Goal: Check status: Check status

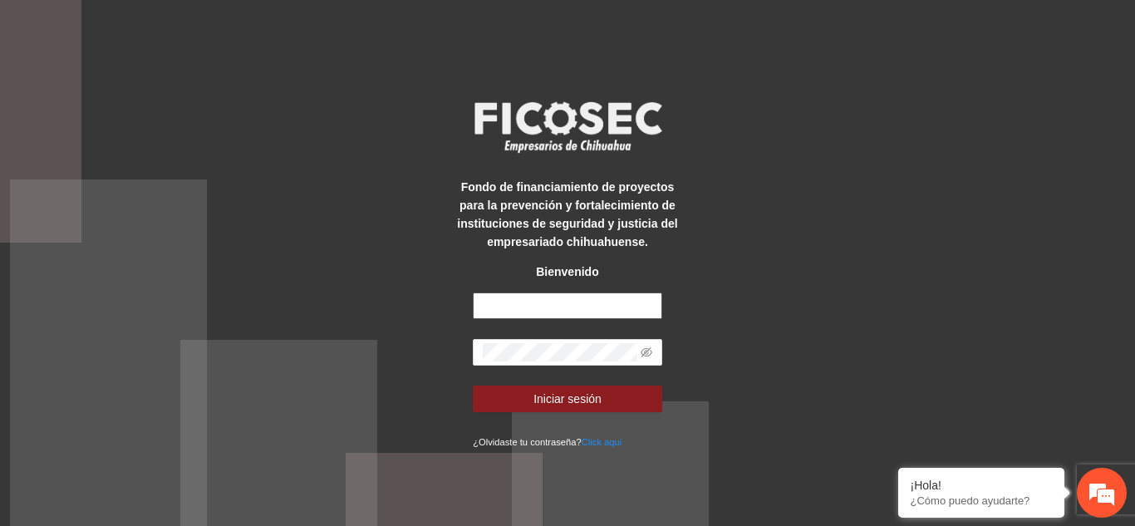
click at [594, 304] on input "text" at bounding box center [567, 305] width 189 height 27
type input "**********"
click at [473, 386] on button "Iniciar sesión" at bounding box center [567, 399] width 189 height 27
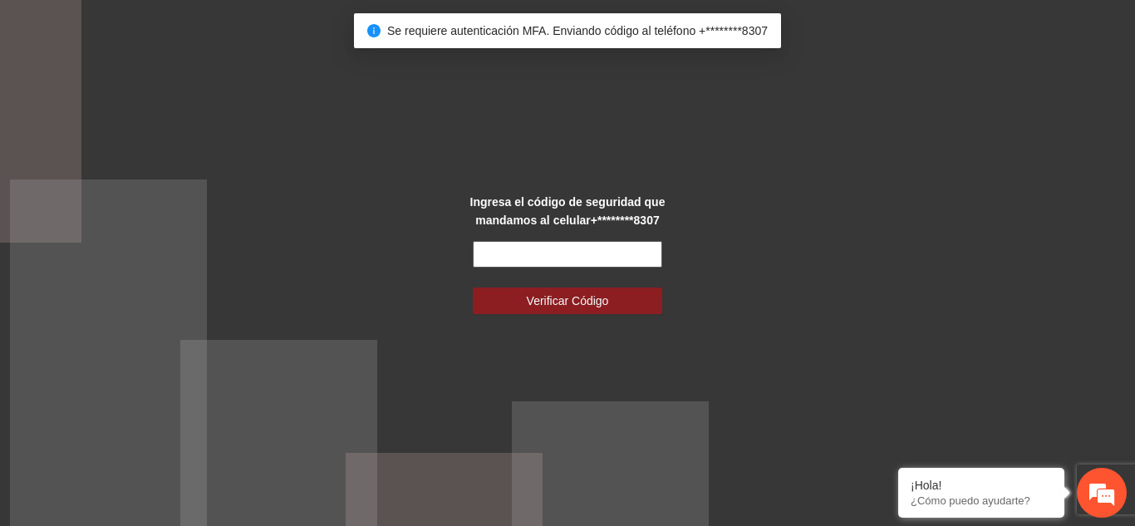
click at [604, 255] on input "text" at bounding box center [567, 254] width 189 height 27
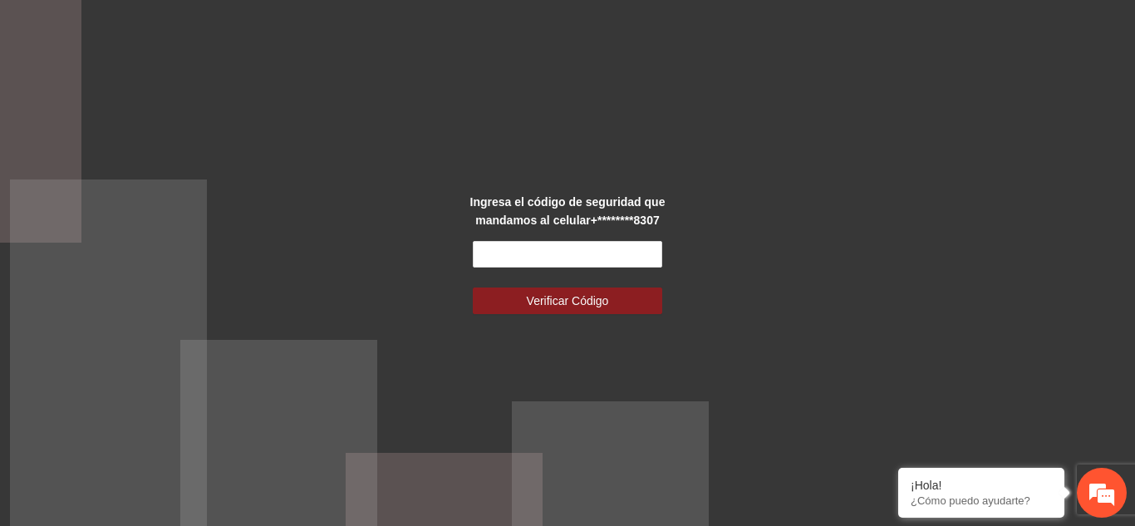
click at [962, 121] on div "Ingresa el código de seguridad que mandamos al celular +********8307 Verificar …" at bounding box center [567, 263] width 1135 height 526
click at [831, 233] on div "Ingresa el código de seguridad que mandamos al celular +********8307 Verificar …" at bounding box center [567, 263] width 1135 height 526
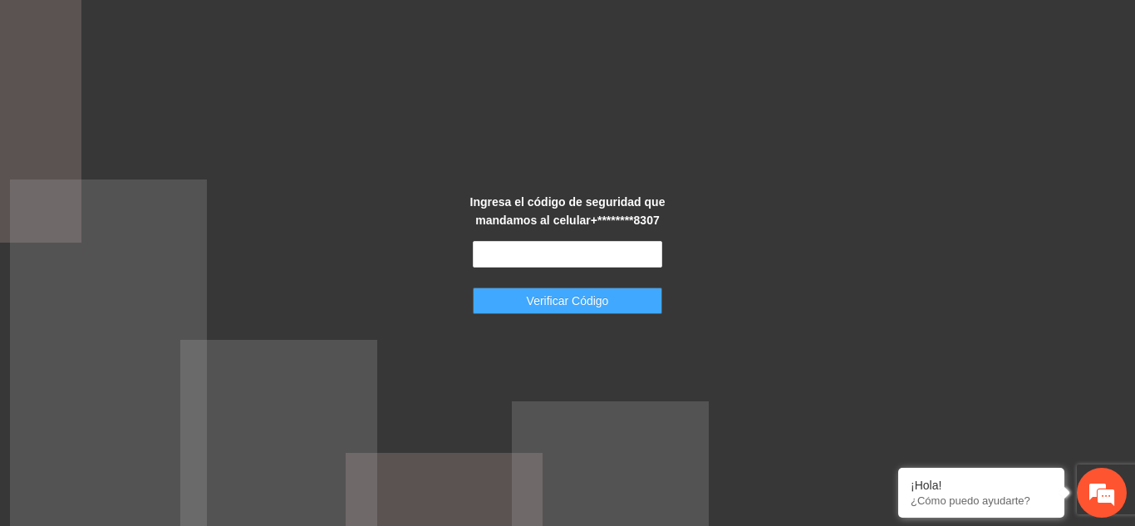
click at [588, 310] on button "Verificar Código" at bounding box center [567, 300] width 189 height 27
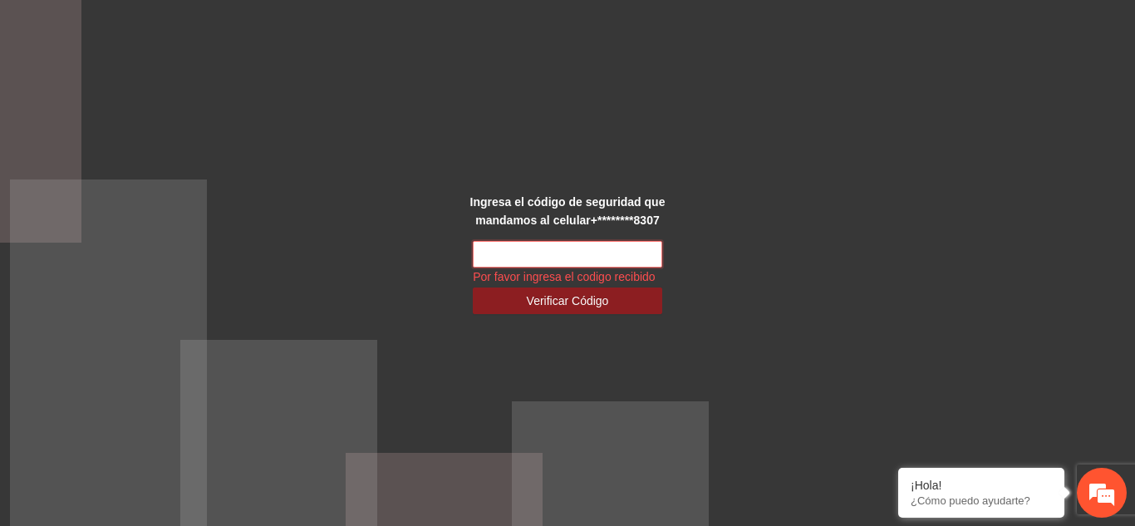
click at [592, 252] on input "text" at bounding box center [567, 254] width 189 height 27
click at [743, 224] on div "Ingresa el código de seguridad que mandamos al celular +********8307 Por favor …" at bounding box center [567, 263] width 1135 height 526
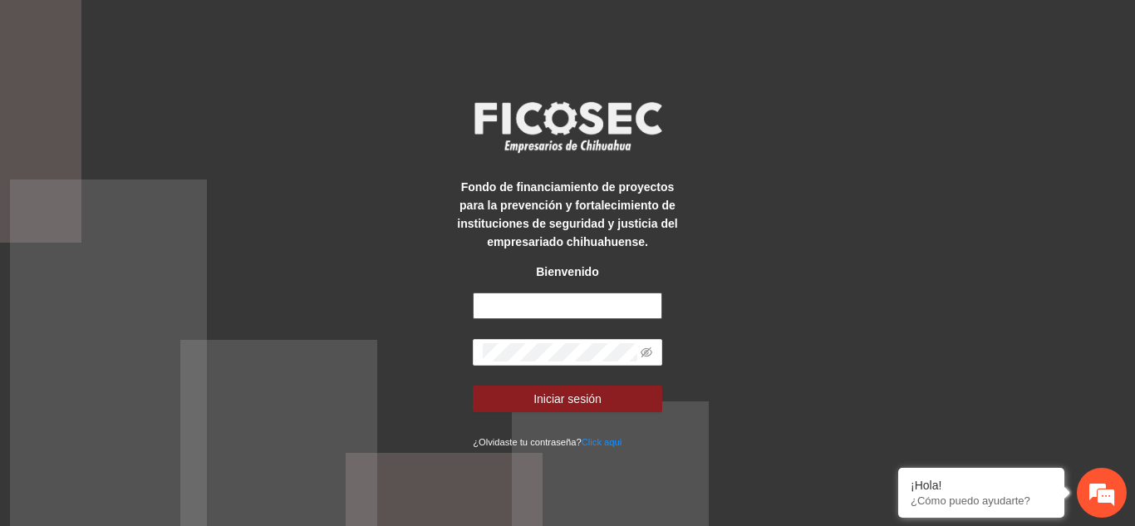
click at [579, 315] on input "text" at bounding box center [567, 305] width 189 height 27
type input "**********"
click at [473, 386] on button "Iniciar sesión" at bounding box center [567, 399] width 189 height 27
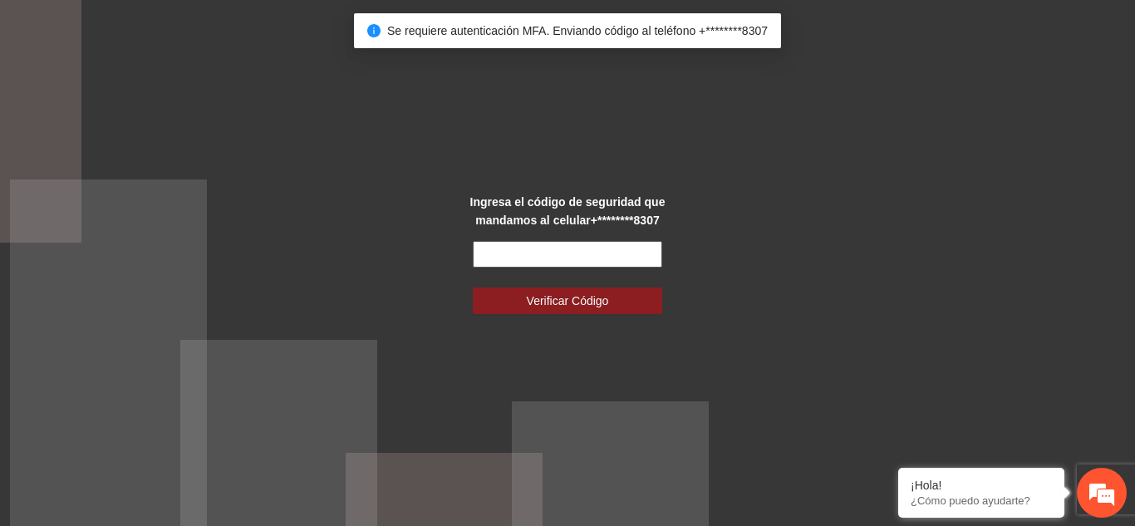
click at [585, 251] on input "text" at bounding box center [567, 254] width 189 height 27
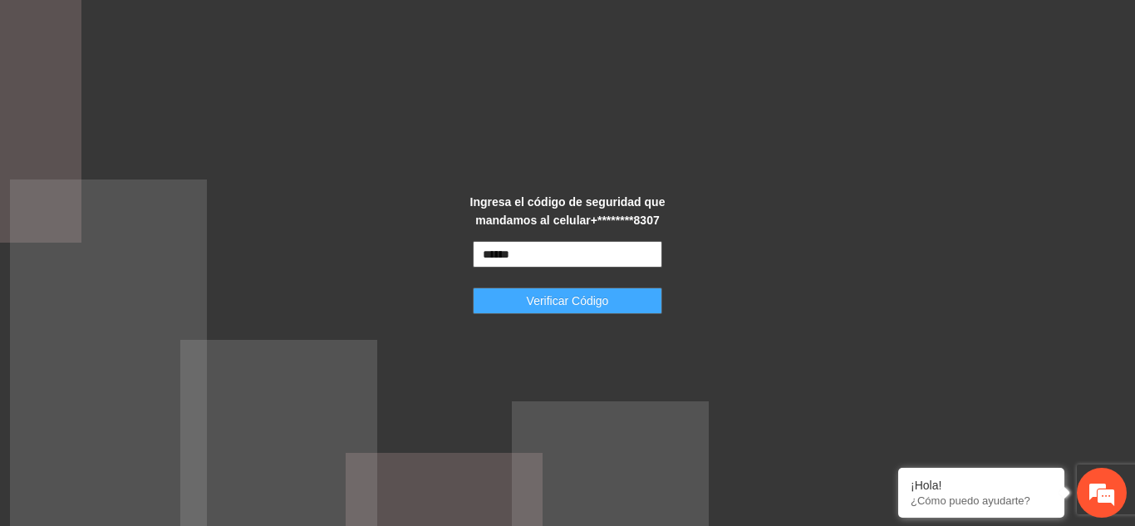
type input "******"
click at [607, 304] on span "Verificar Código" at bounding box center [568, 301] width 82 height 18
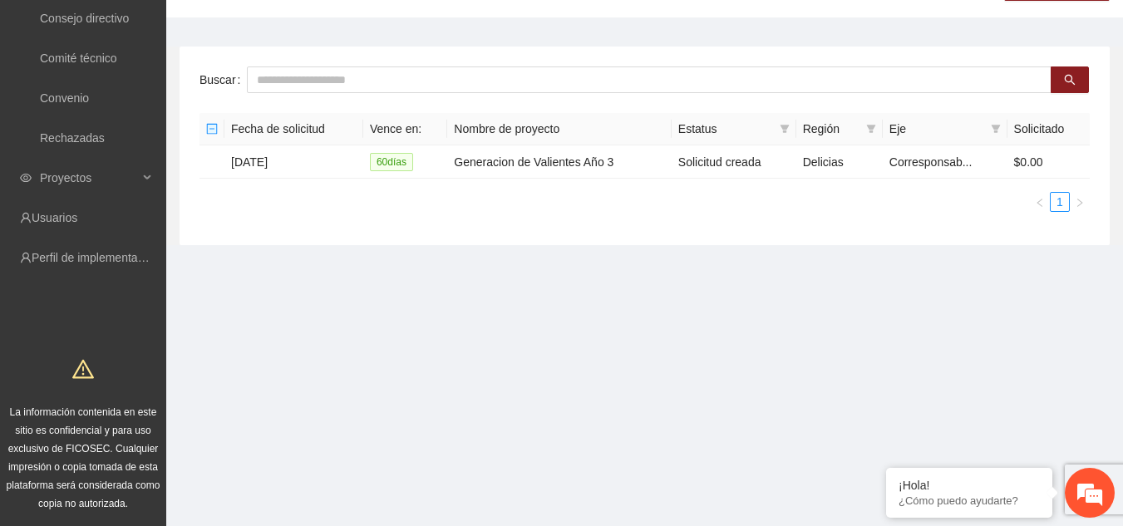
scroll to position [122, 0]
click at [124, 154] on ul "Todas las solicitudes Consejo Local Consejo directivo Comité técnico Convenio R…" at bounding box center [83, 37] width 166 height 239
click at [122, 169] on span "Proyectos" at bounding box center [89, 176] width 98 height 33
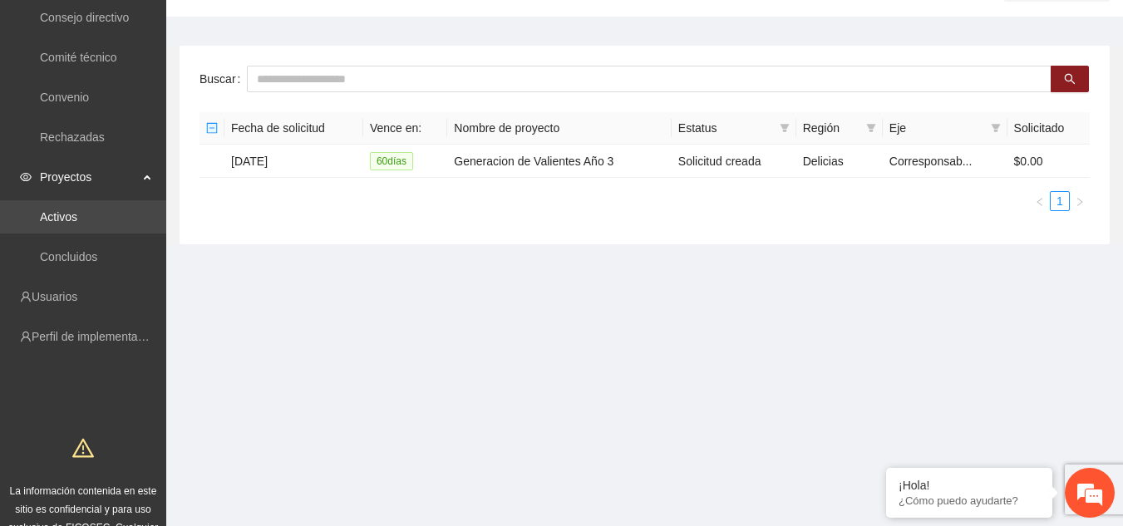
click at [64, 215] on link "Activos" at bounding box center [58, 216] width 37 height 13
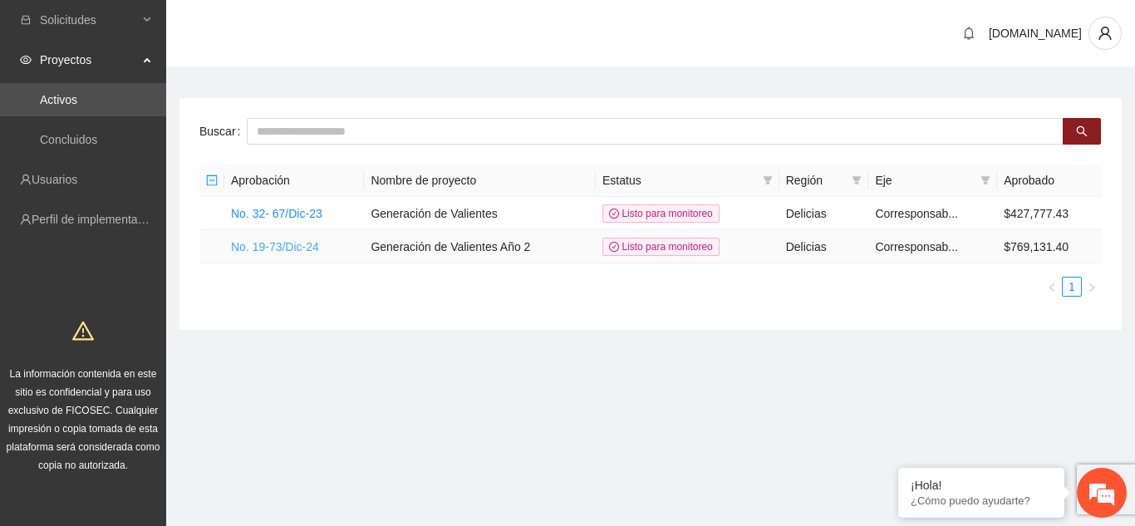
click at [296, 248] on link "No. 19-73/Dic-24" at bounding box center [275, 246] width 88 height 13
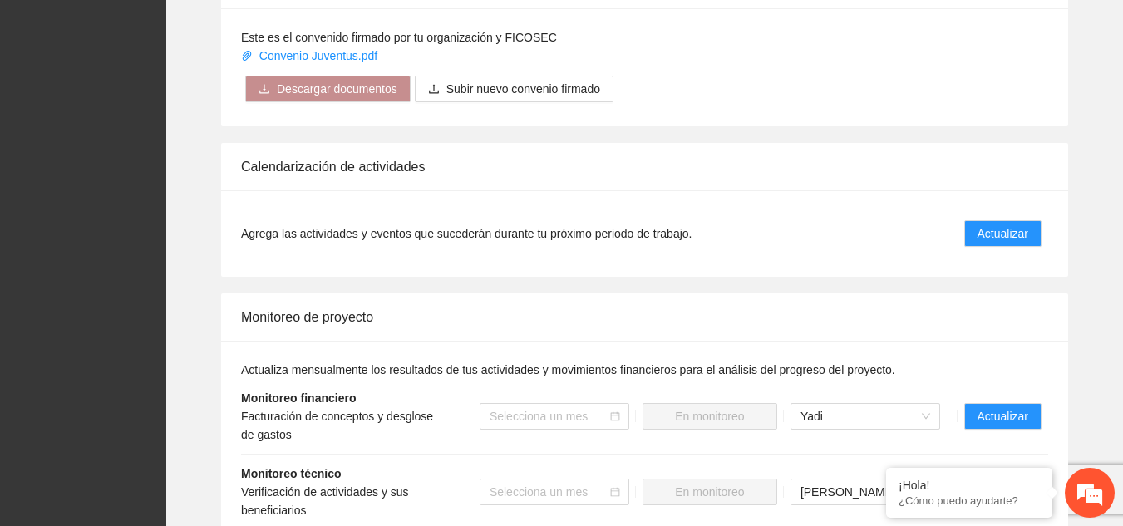
scroll to position [1662, 0]
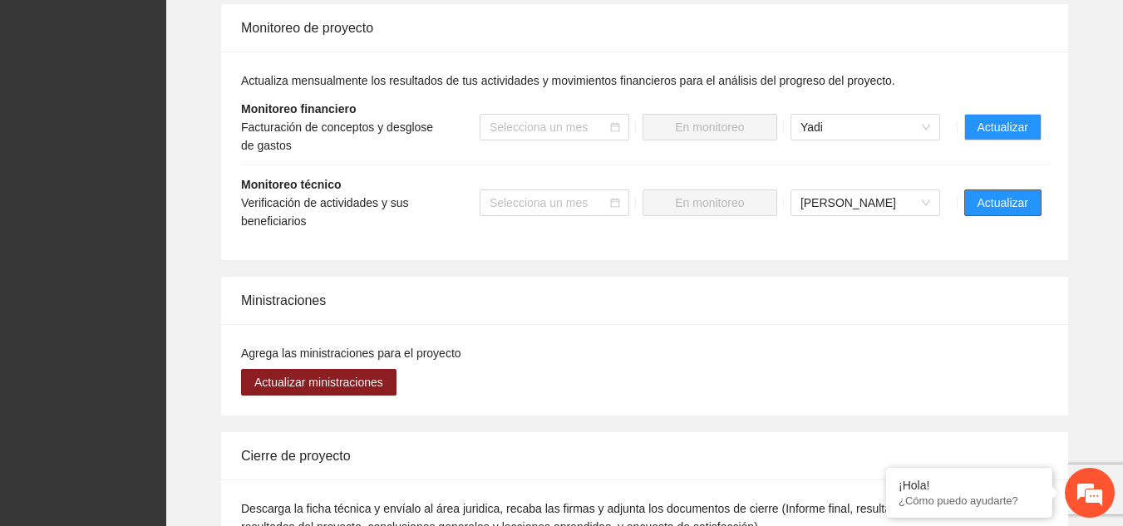
click at [1006, 199] on span "Actualizar" at bounding box center [1002, 203] width 51 height 18
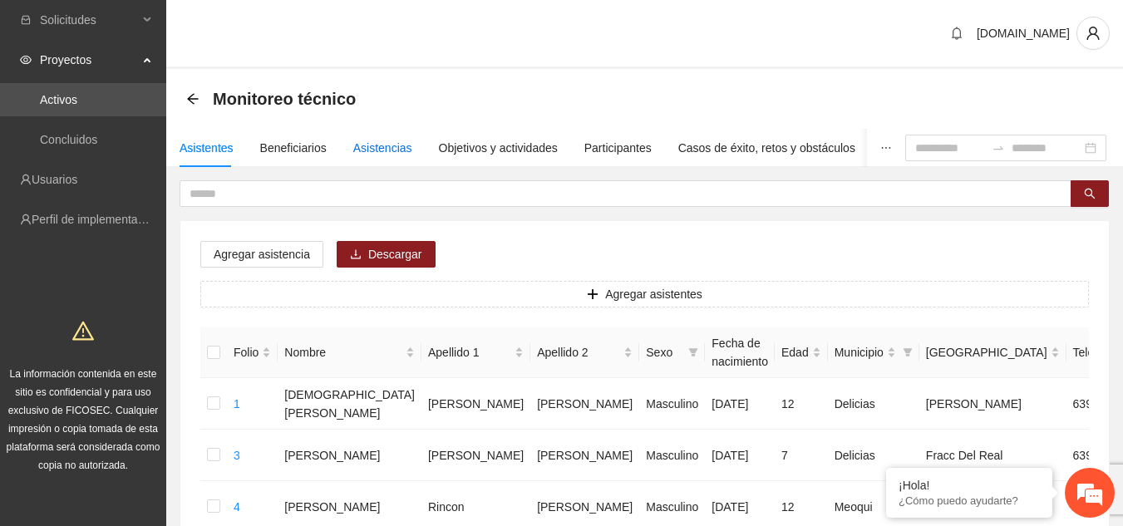
click at [384, 140] on div "Asistencias" at bounding box center [382, 148] width 59 height 18
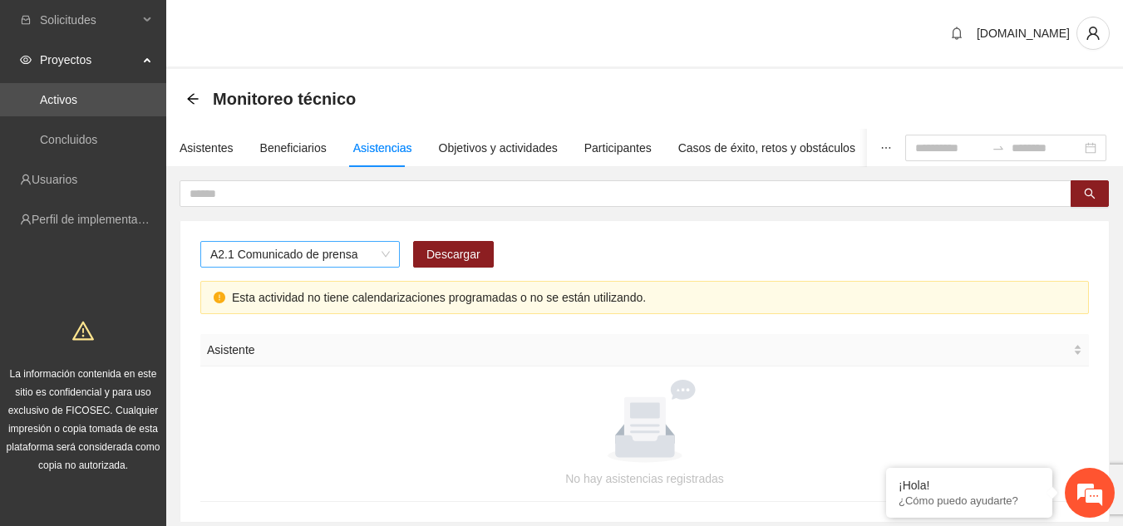
click at [381, 255] on span "A2.1 Comunicado de prensa" at bounding box center [299, 254] width 179 height 25
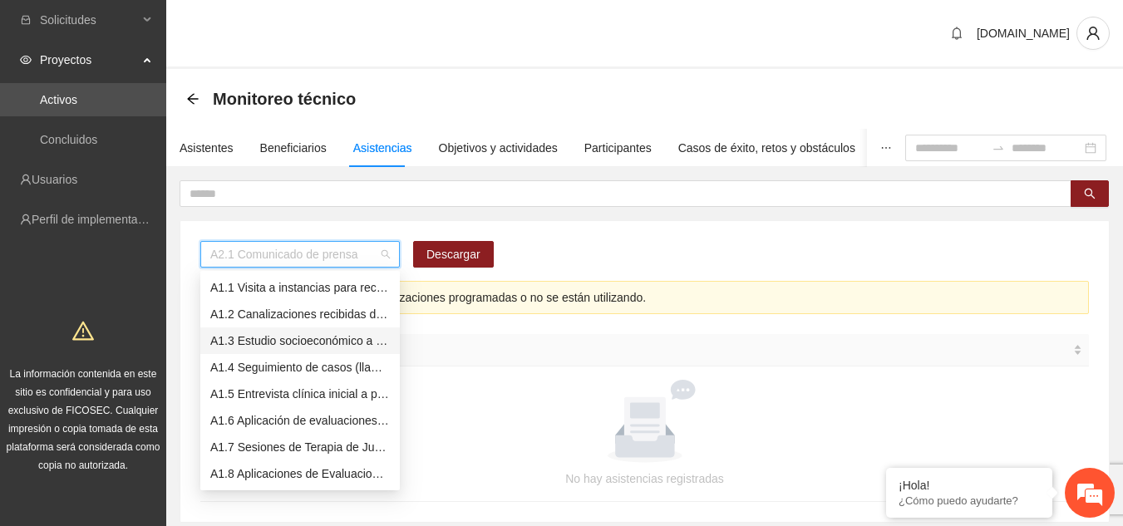
click at [322, 340] on div "A1.3 Estudio socioeconómico a padres o tutores" at bounding box center [299, 341] width 179 height 18
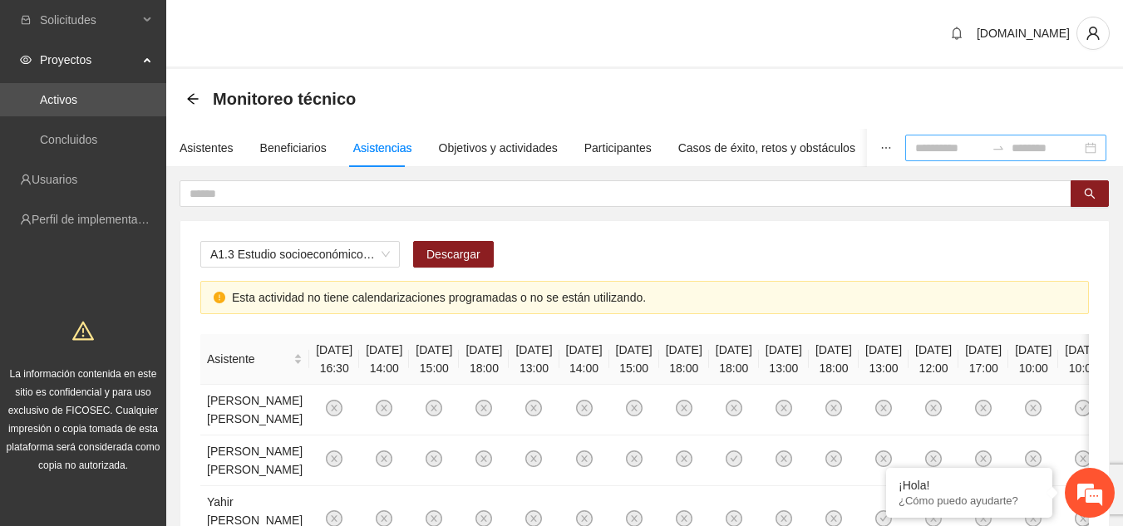
click at [985, 141] on div at bounding box center [998, 147] width 27 height 13
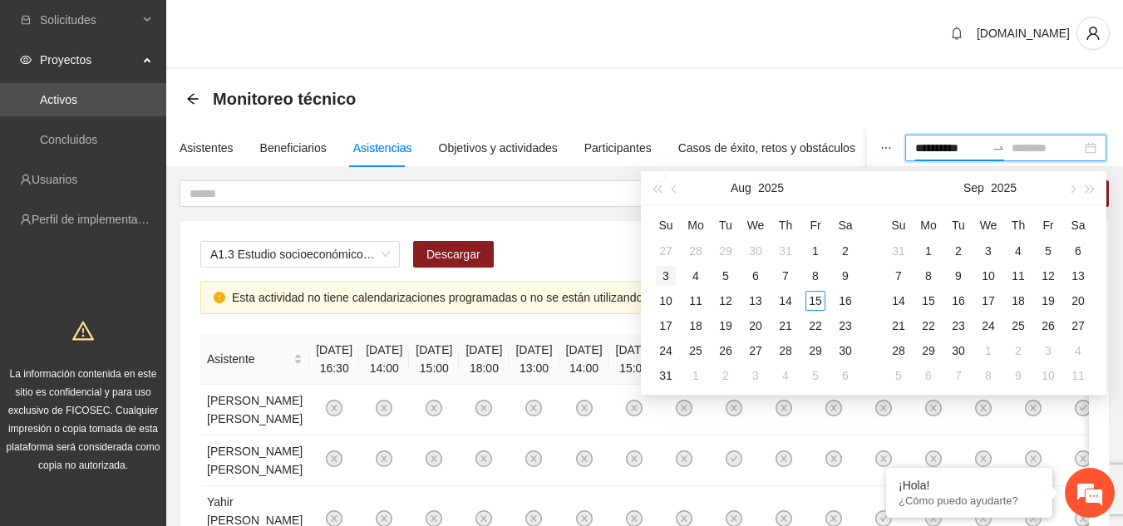
type input "**********"
click at [815, 244] on div "1" at bounding box center [815, 251] width 20 height 20
type input "**********"
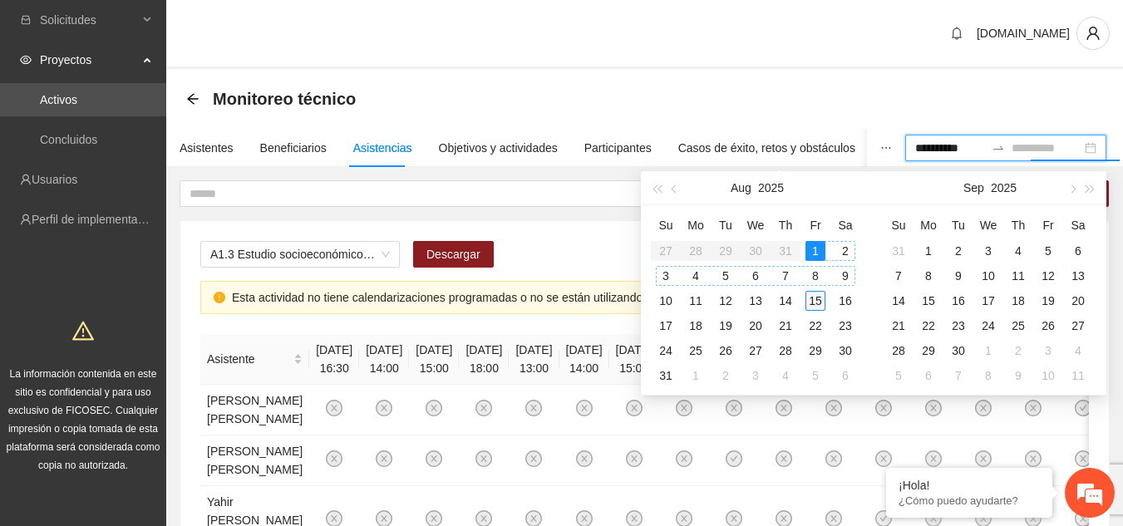
type input "**********"
click at [812, 294] on div "15" at bounding box center [815, 301] width 20 height 20
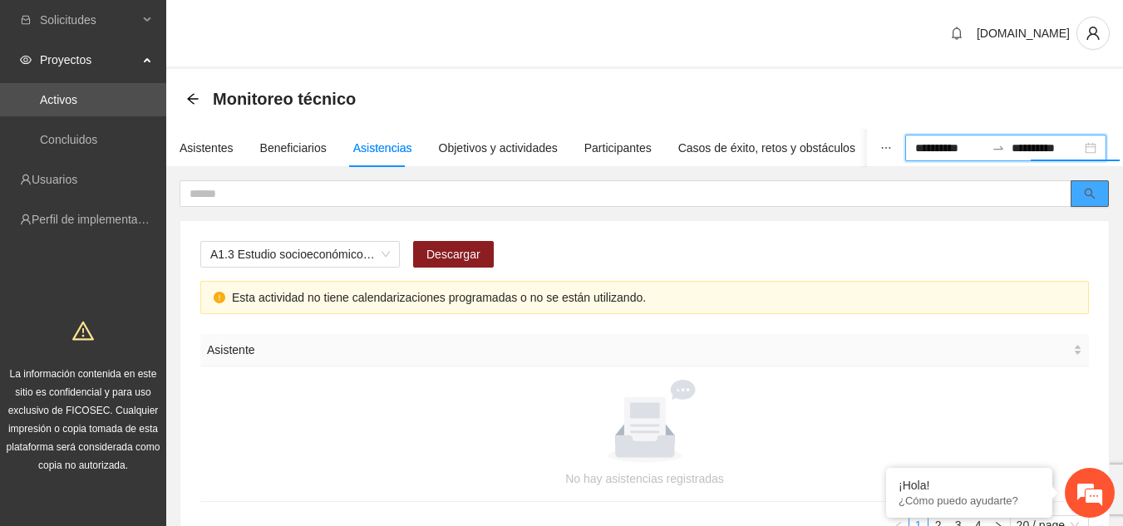
click at [1086, 199] on icon "search" at bounding box center [1089, 194] width 12 height 12
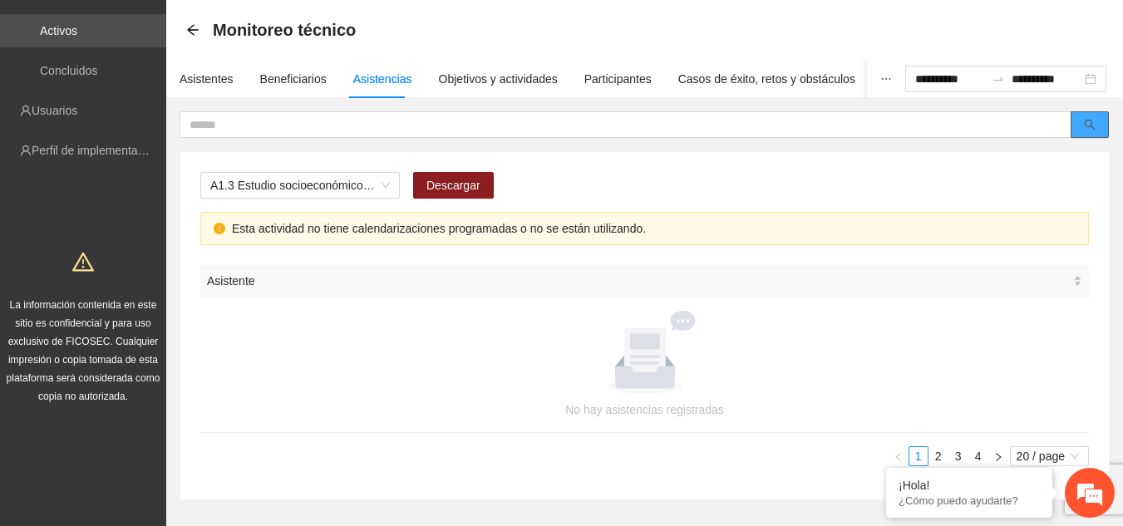
scroll to position [143, 0]
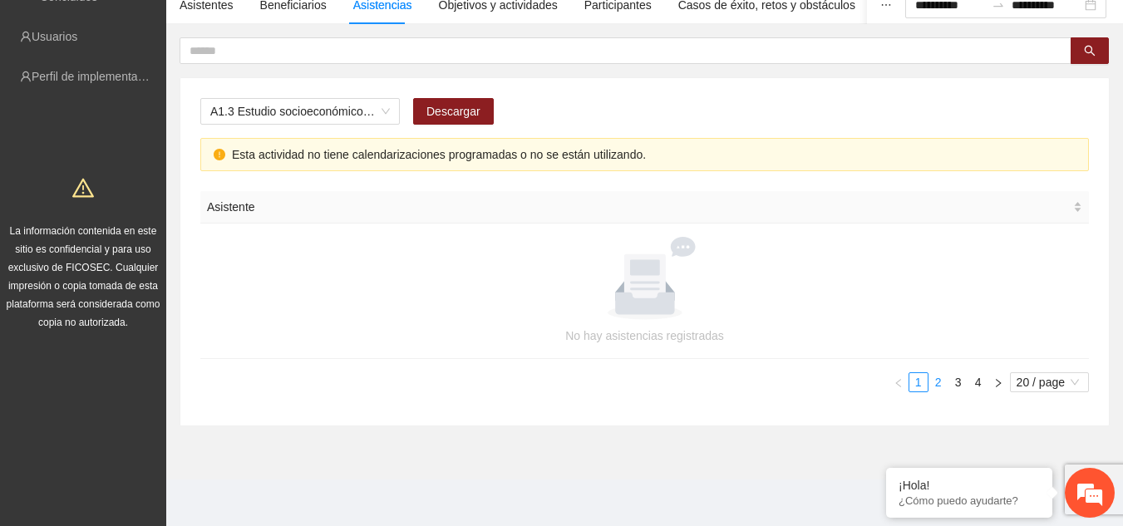
click at [938, 386] on link "2" at bounding box center [938, 382] width 18 height 18
click at [956, 384] on link "3" at bounding box center [958, 382] width 18 height 18
click at [976, 386] on link "4" at bounding box center [978, 382] width 18 height 18
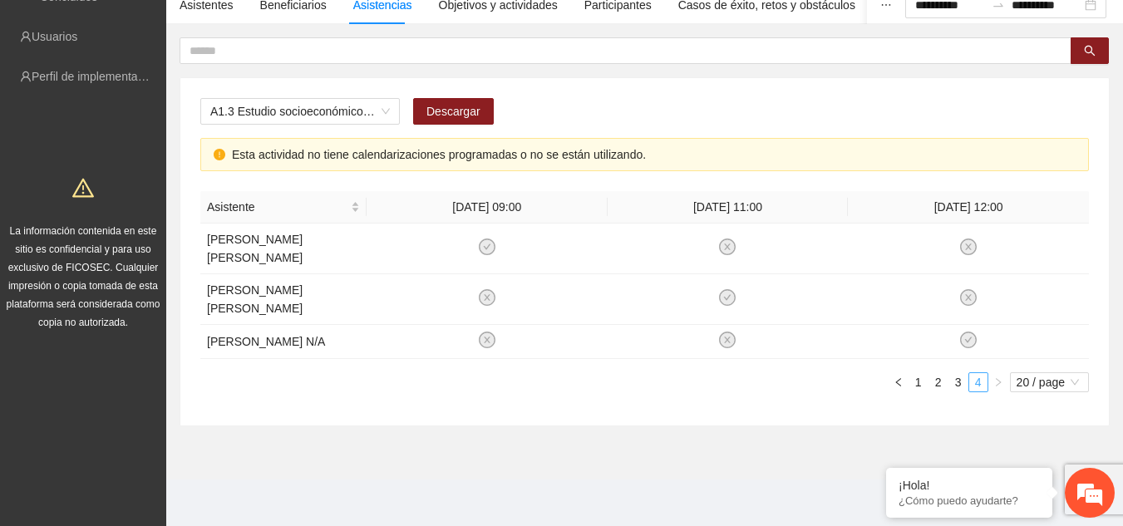
click at [984, 381] on link "4" at bounding box center [978, 382] width 18 height 18
click at [960, 381] on link "3" at bounding box center [958, 382] width 18 height 18
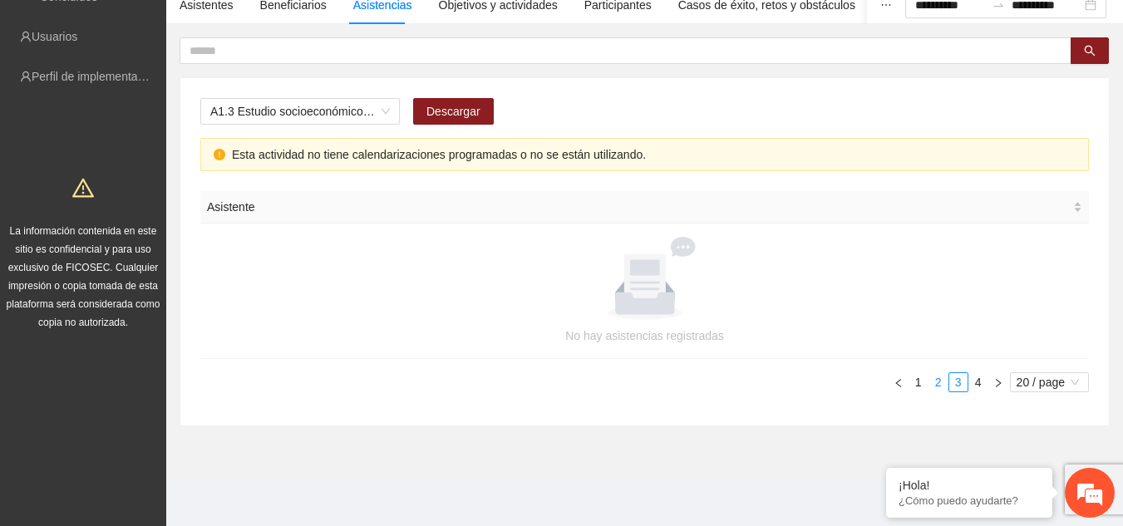
click at [940, 383] on link "2" at bounding box center [938, 382] width 18 height 18
click at [915, 384] on link "1" at bounding box center [918, 382] width 18 height 18
click at [976, 381] on link "4" at bounding box center [978, 382] width 18 height 18
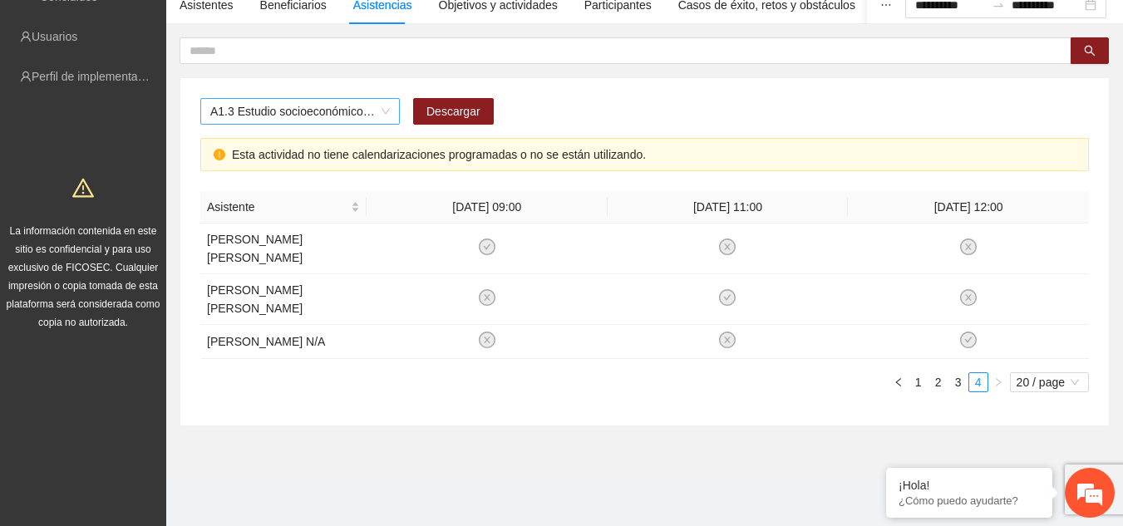
click at [362, 111] on span "A1.3 Estudio socioeconómico a padres o tutores" at bounding box center [299, 111] width 179 height 25
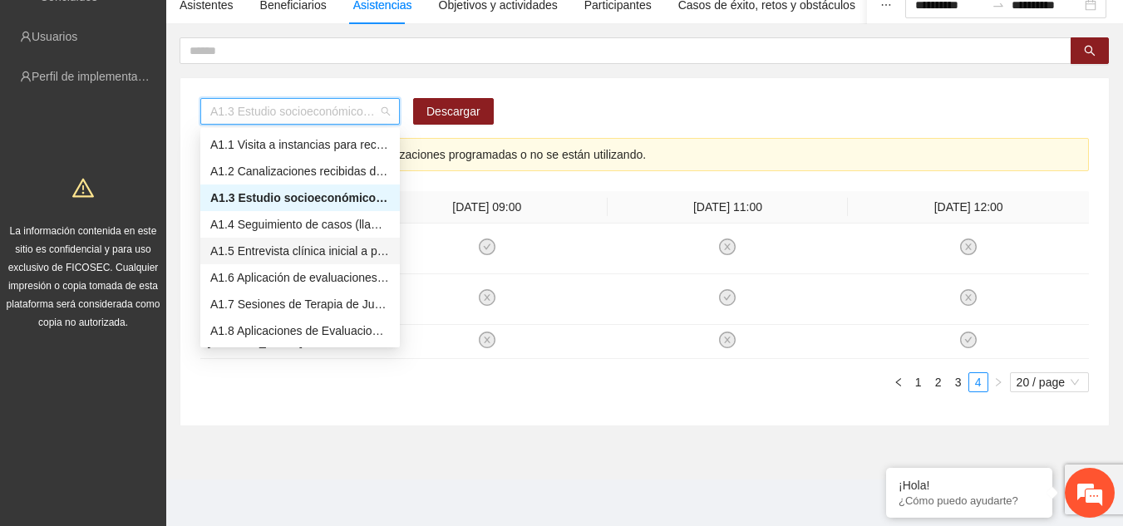
click at [309, 247] on div "A1.5 Entrevista clínica inicial a padres o tutores de NN" at bounding box center [299, 251] width 179 height 18
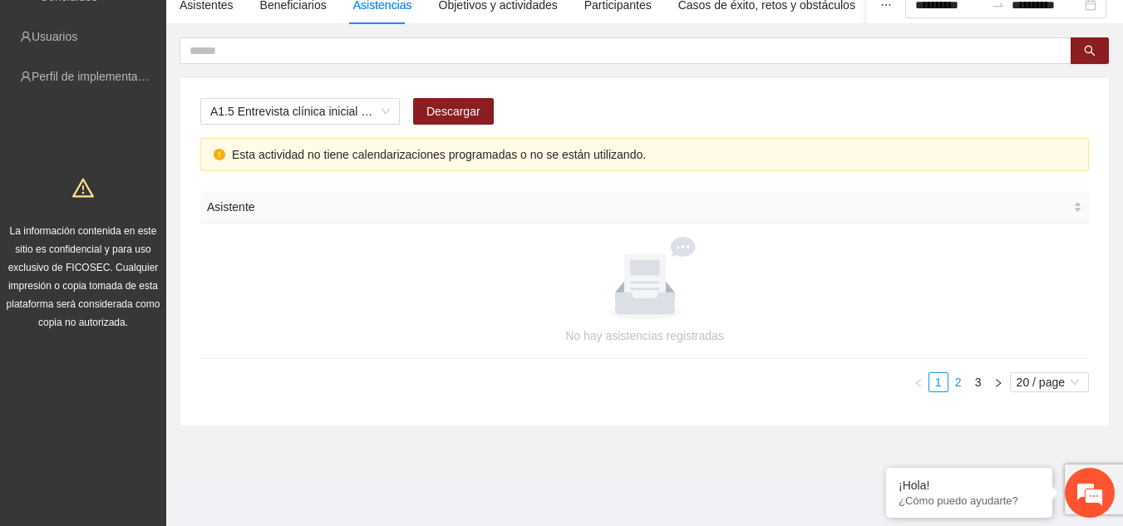
click at [952, 383] on link "2" at bounding box center [958, 382] width 18 height 18
click at [976, 378] on link "3" at bounding box center [978, 382] width 18 height 18
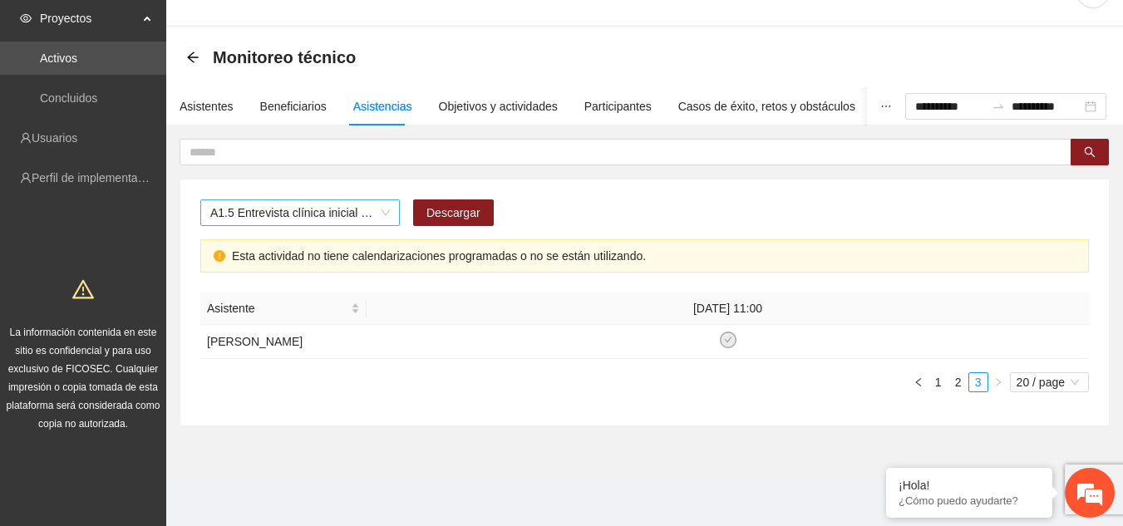
click at [381, 204] on span "A1.5 Entrevista clínica inicial a padres o tutores de NN" at bounding box center [299, 212] width 179 height 25
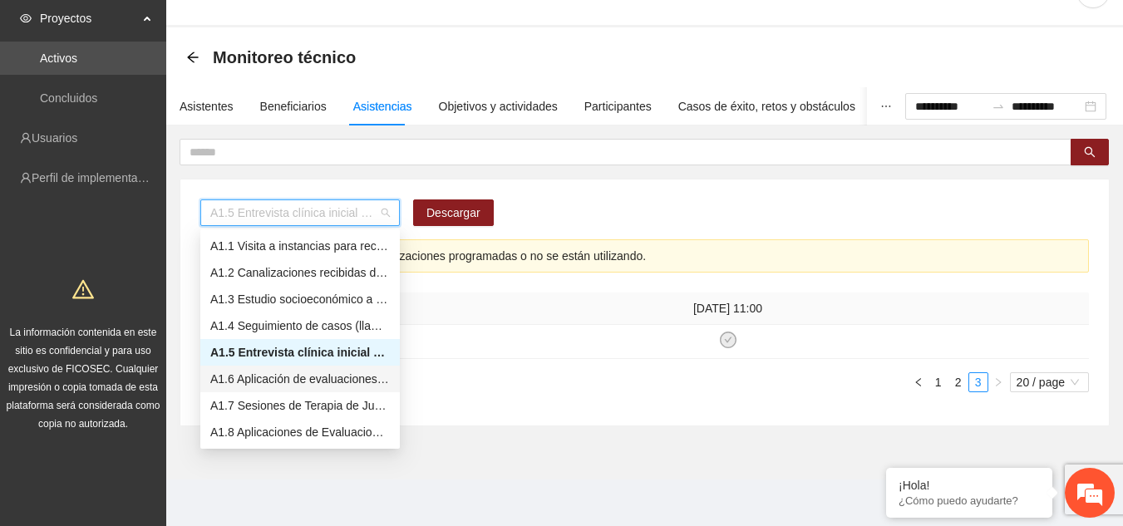
click at [328, 376] on div "A1.6 Aplicación de evaluaciones Pre a NN" at bounding box center [299, 379] width 179 height 18
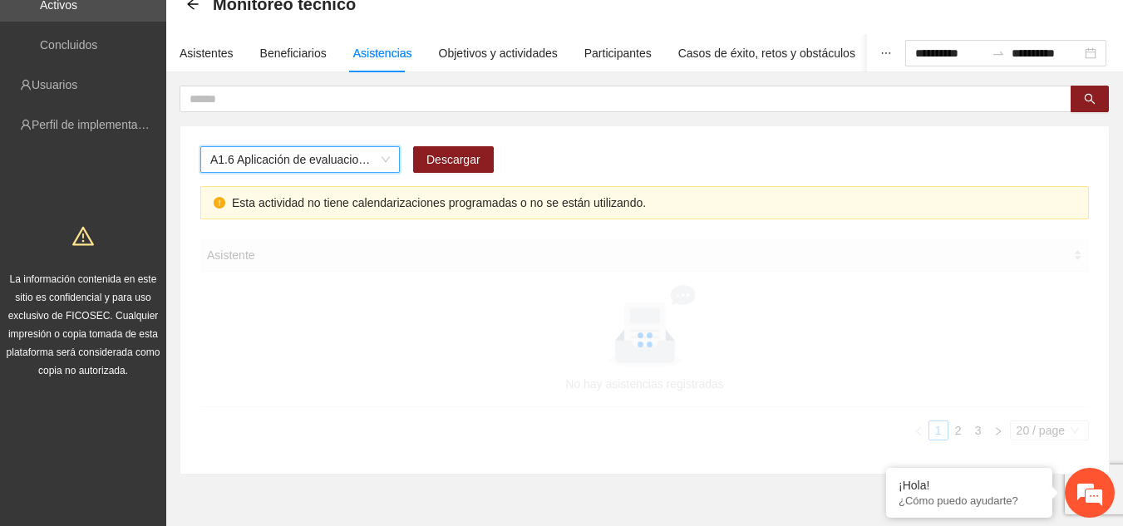
scroll to position [143, 0]
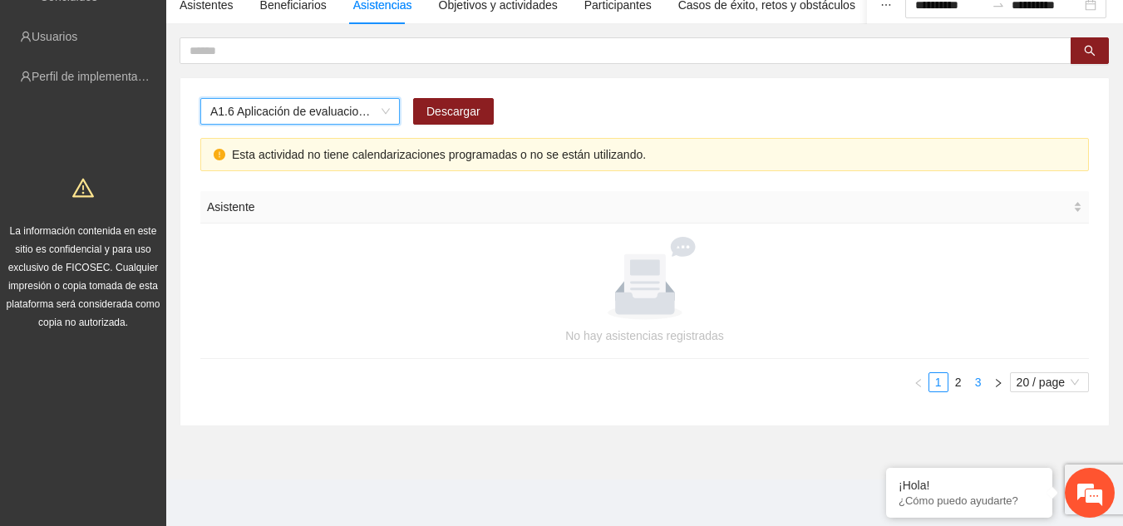
click at [975, 376] on link "3" at bounding box center [978, 382] width 18 height 18
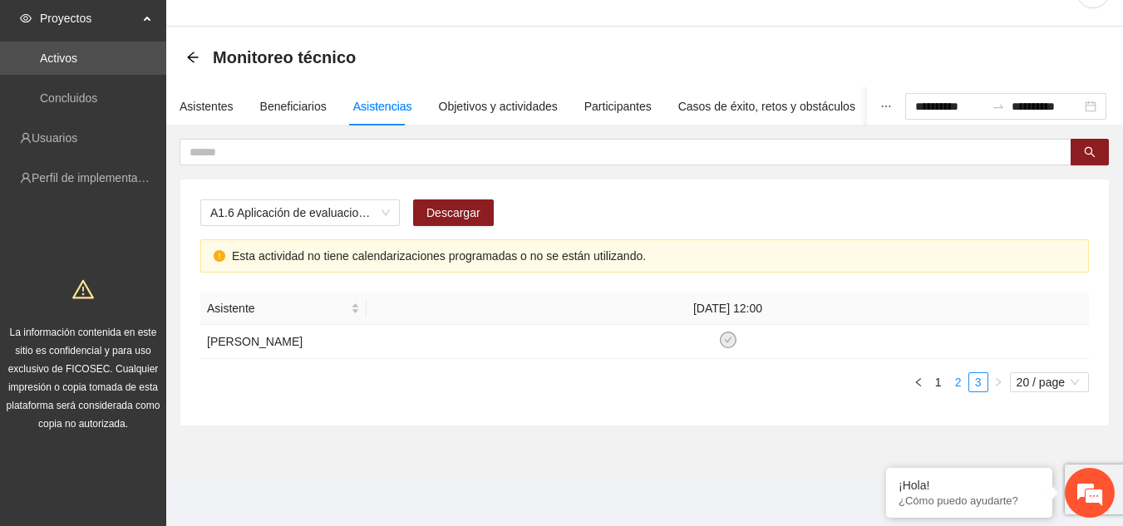
scroll to position [42, 0]
click at [387, 205] on span "A1.6 Aplicación de evaluaciones Pre a NN" at bounding box center [299, 212] width 179 height 25
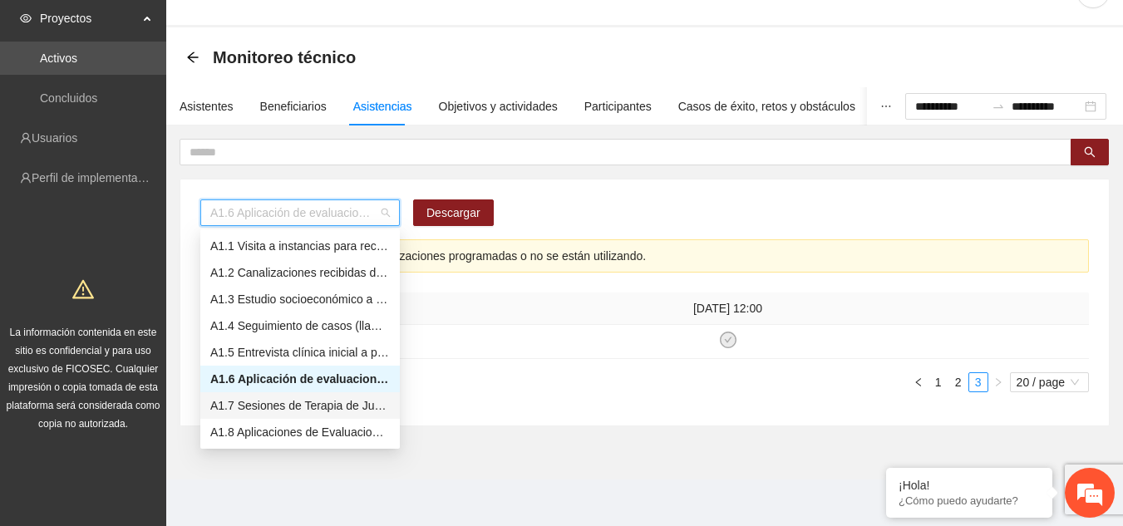
click at [319, 407] on div "A1.7 Sesiones de Terapia de Juego para niños y niñas" at bounding box center [299, 405] width 179 height 18
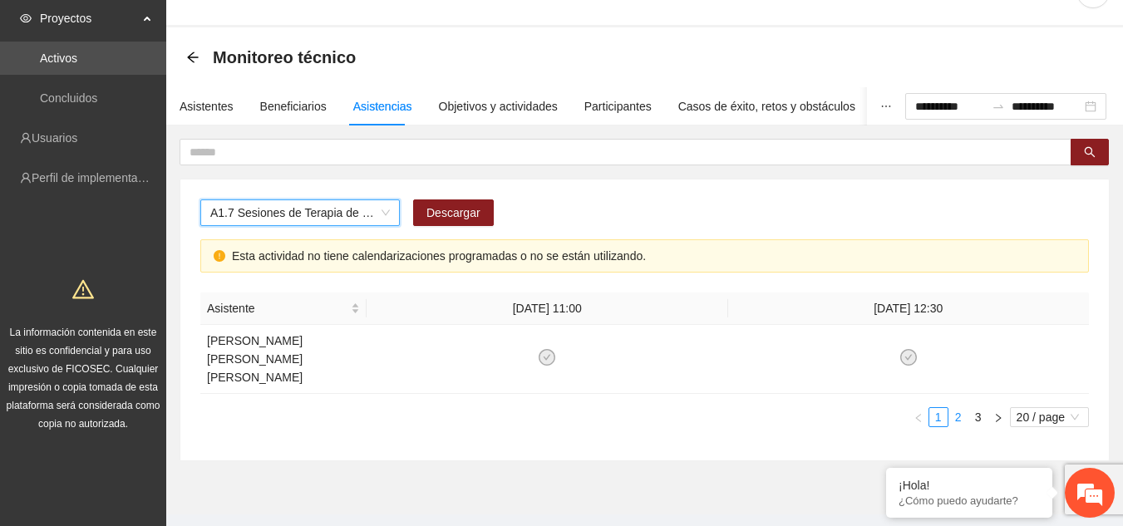
click at [957, 408] on link "2" at bounding box center [958, 417] width 18 height 18
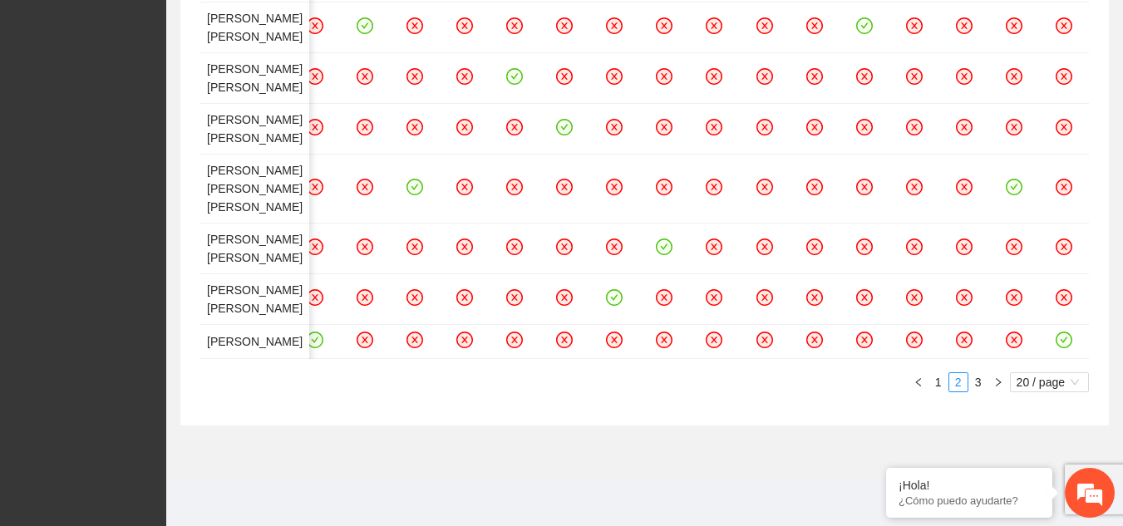
scroll to position [0, 975]
click at [977, 377] on link "3" at bounding box center [978, 382] width 18 height 18
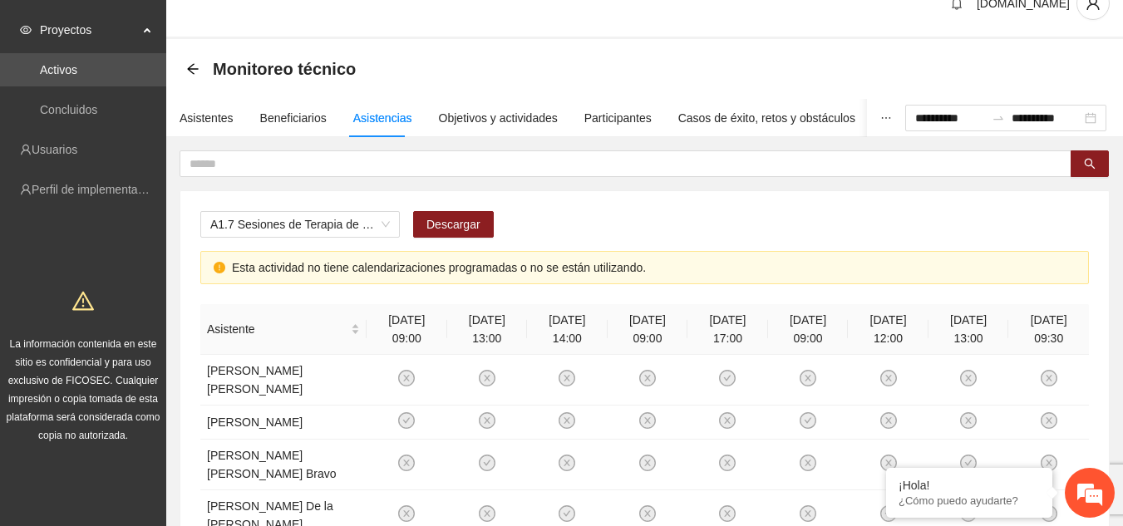
scroll to position [28, 0]
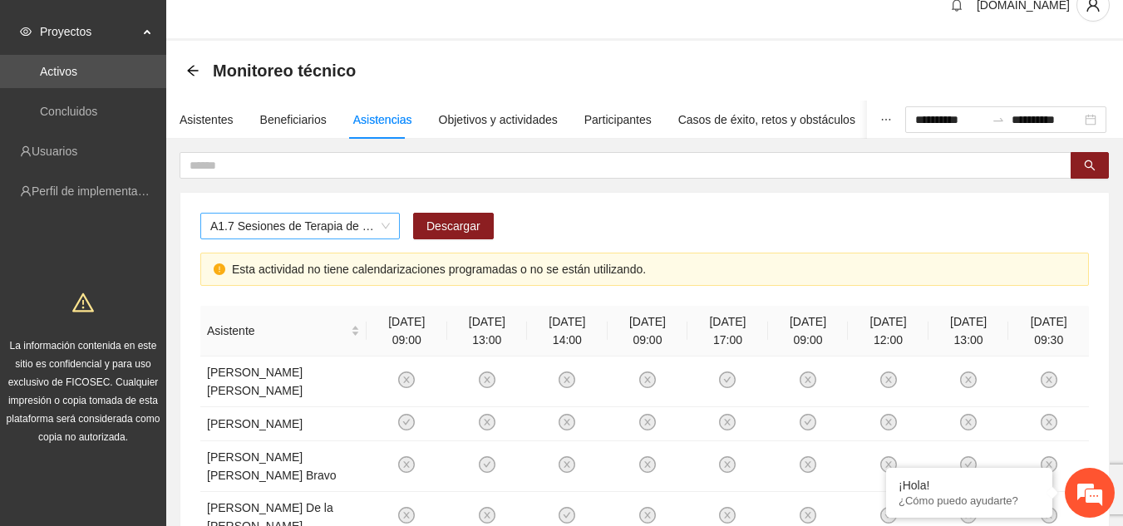
click at [391, 230] on div "A1.7 Sesiones de Terapia de Juego para niños y niñas" at bounding box center [299, 226] width 199 height 27
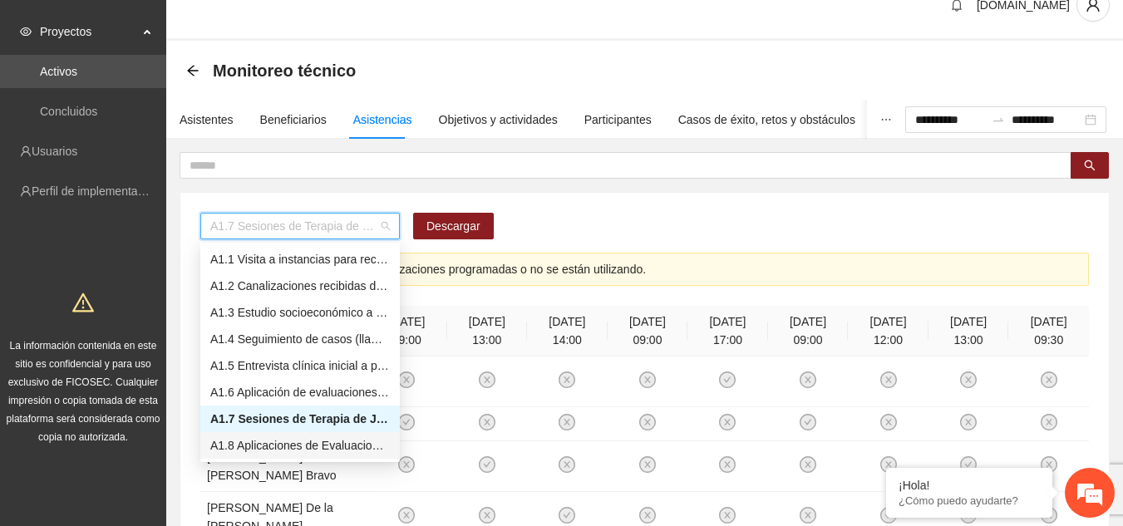
click at [322, 441] on div "A1.8 Aplicaciones de Evaluaciones Post a NN" at bounding box center [299, 445] width 179 height 18
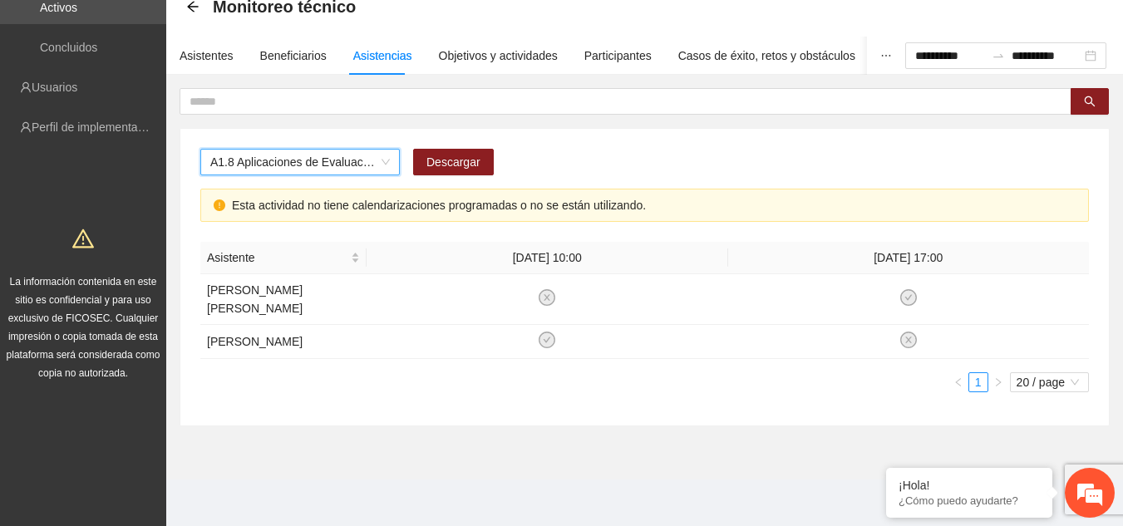
scroll to position [92, 0]
click at [379, 159] on span "A1.8 Aplicaciones de Evaluaciones Post a NN" at bounding box center [299, 162] width 179 height 25
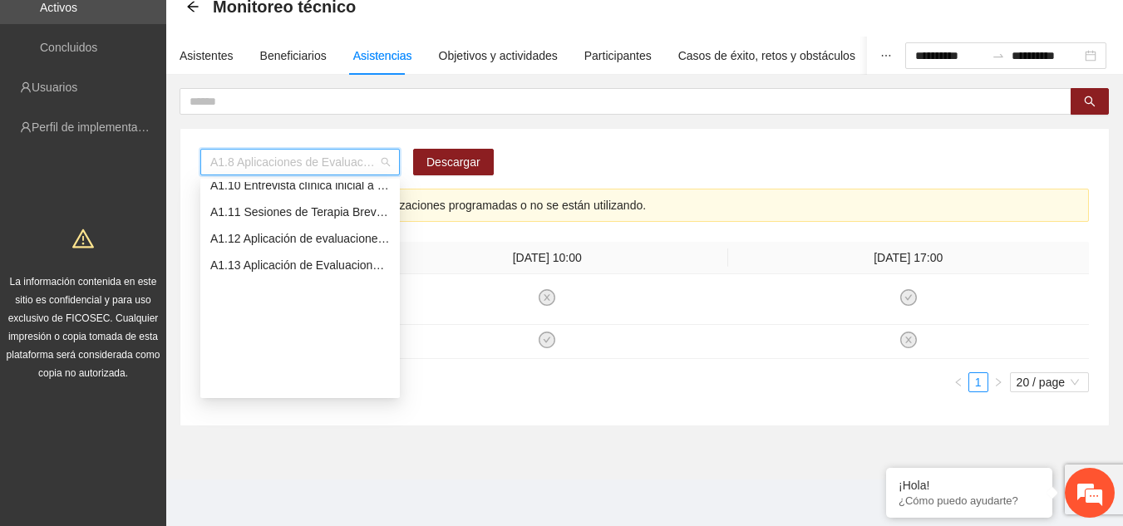
scroll to position [83, 0]
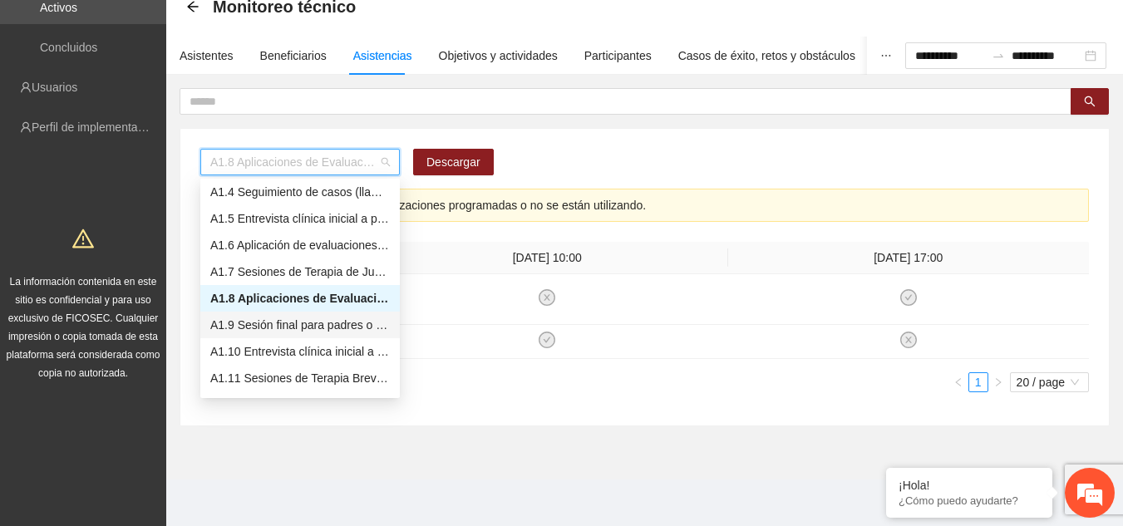
click at [340, 319] on div "A1.9 Sesión final para padres o tutores de NN" at bounding box center [299, 325] width 179 height 18
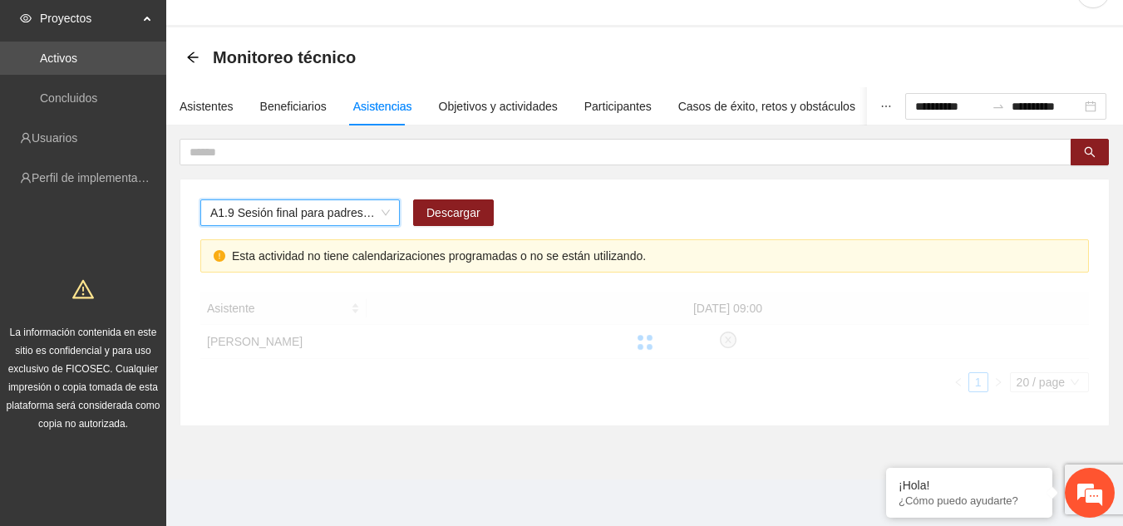
scroll to position [42, 0]
